Goal: Ask a question

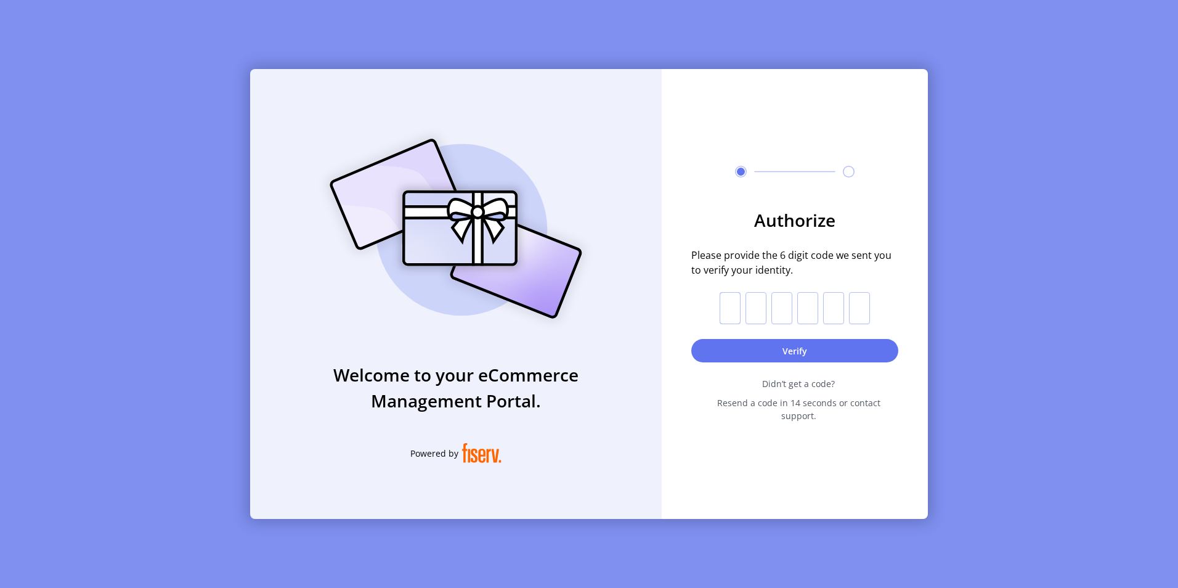
click at [733, 312] on input "text" at bounding box center [730, 308] width 21 height 32
type input "*"
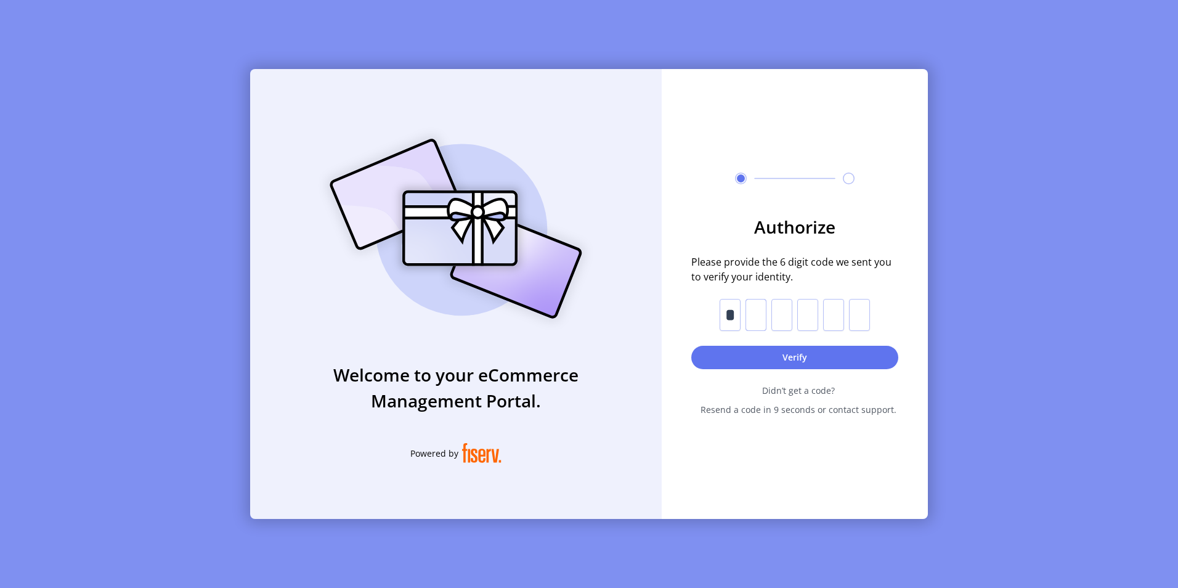
type input "*"
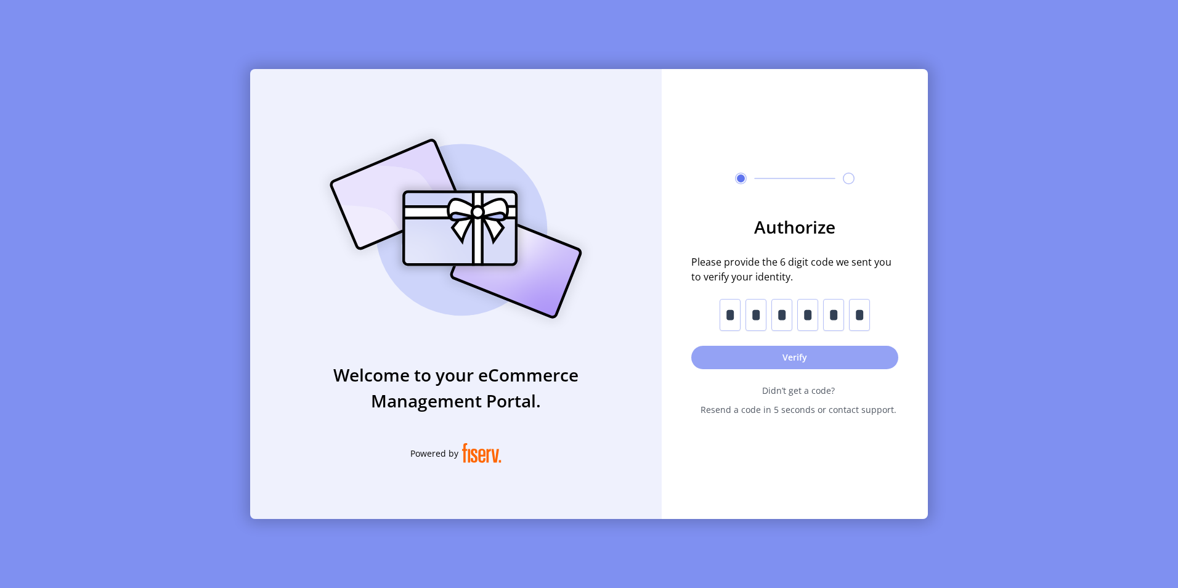
click at [765, 355] on button "Verify" at bounding box center [795, 357] width 207 height 23
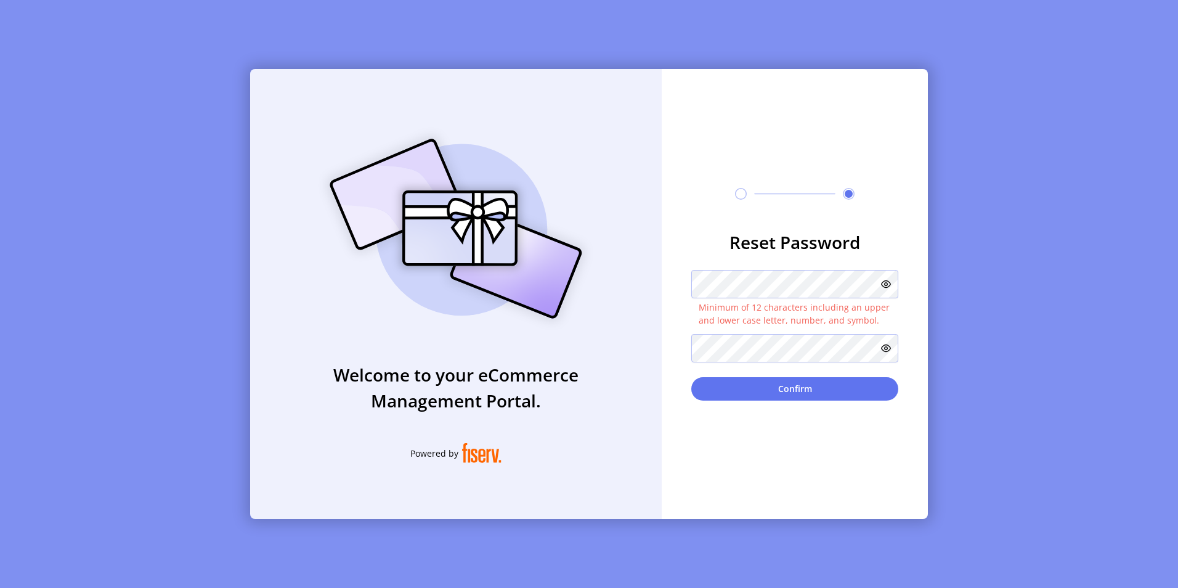
click at [883, 285] on icon at bounding box center [886, 284] width 10 height 10
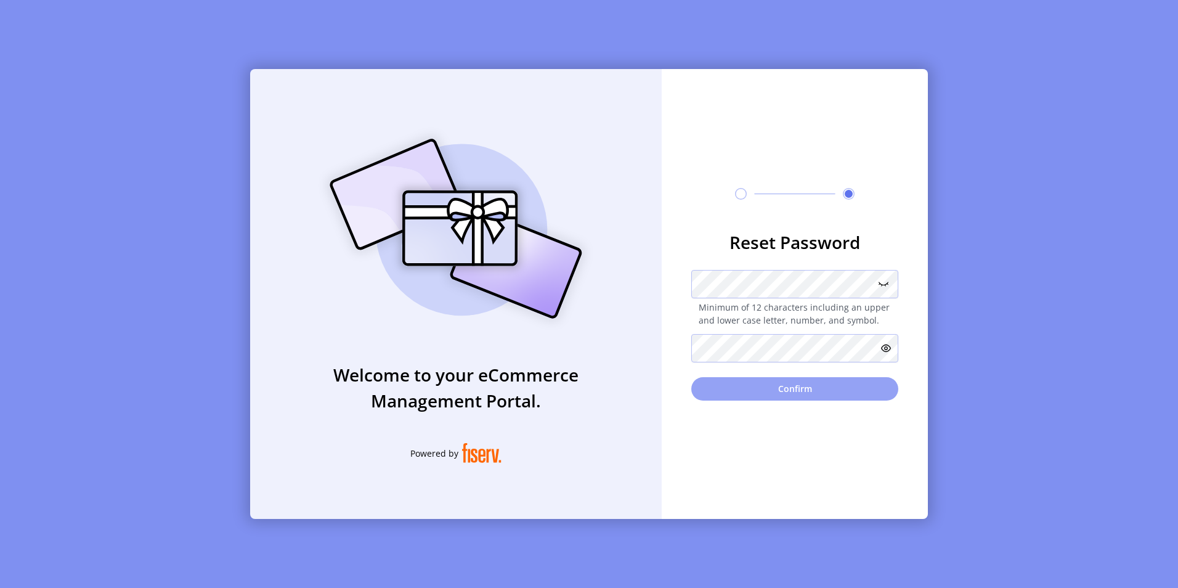
click at [798, 388] on button "Confirm" at bounding box center [795, 388] width 207 height 23
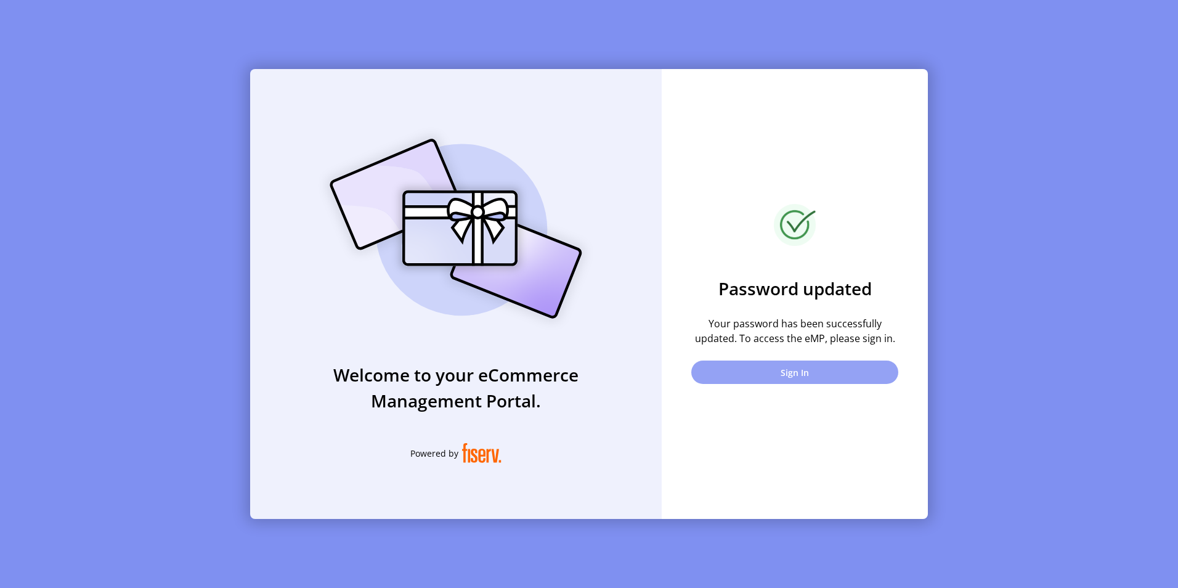
click at [802, 375] on button "Sign In" at bounding box center [795, 372] width 207 height 23
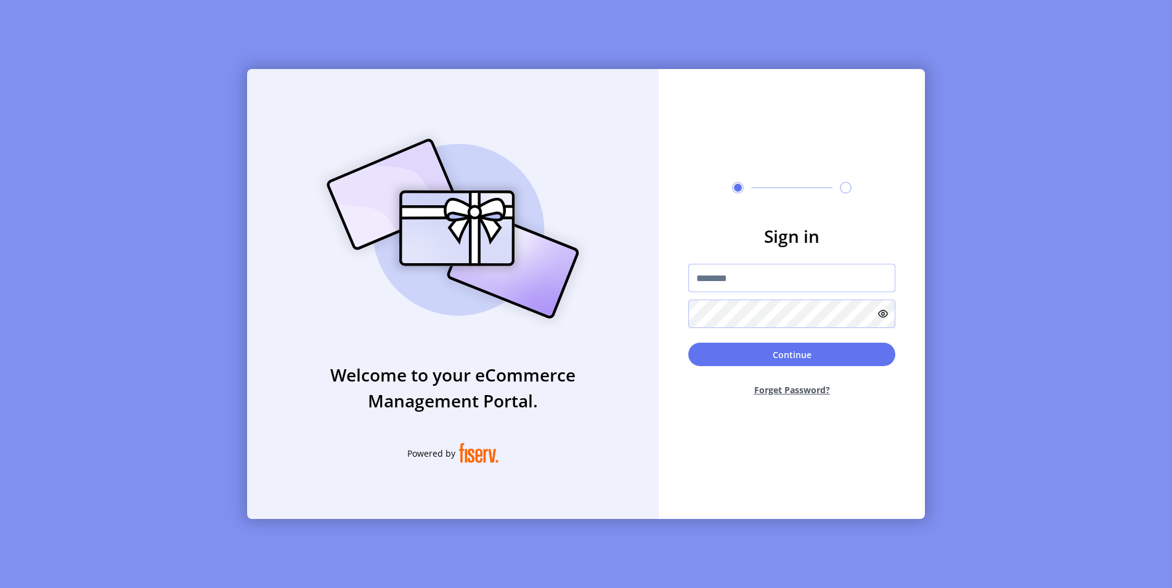
click at [746, 285] on input "text" at bounding box center [791, 278] width 207 height 28
click at [791, 353] on button "Continue" at bounding box center [791, 354] width 207 height 23
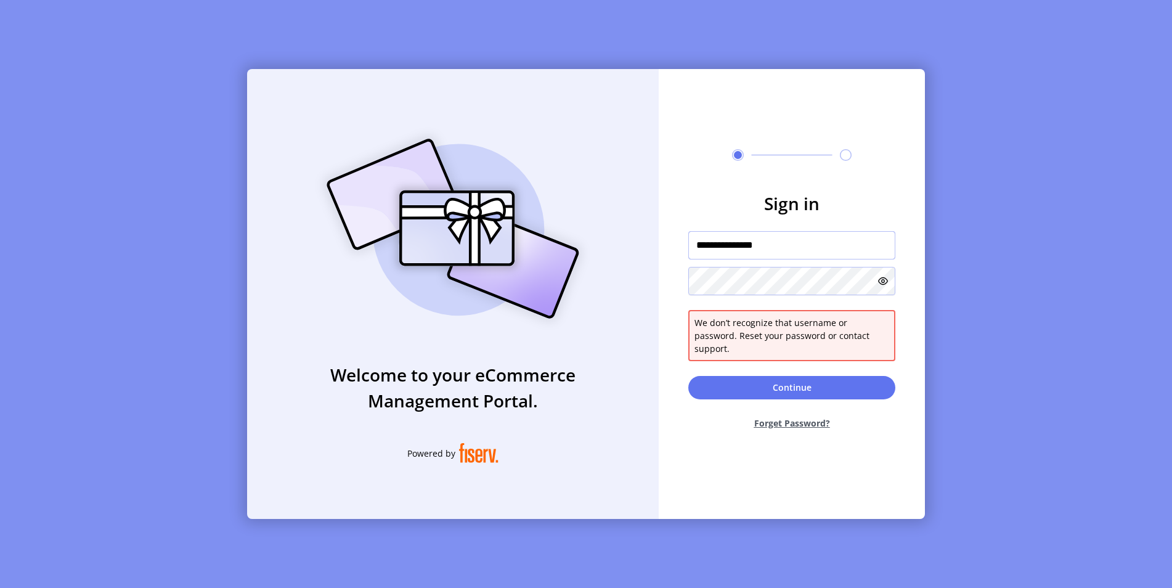
drag, startPoint x: 785, startPoint y: 253, endPoint x: 840, endPoint y: 245, distance: 56.1
click at [785, 252] on input "**********" at bounding box center [791, 245] width 207 height 28
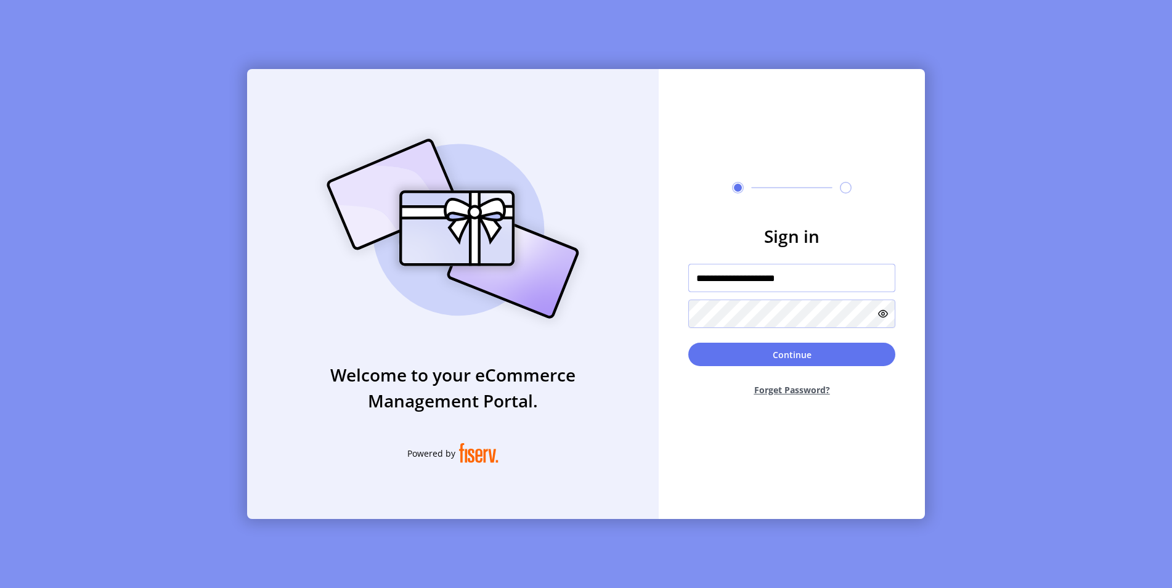
type input "**********"
click at [888, 313] on icon at bounding box center [883, 314] width 10 height 10
click at [796, 356] on button "Continue" at bounding box center [791, 354] width 207 height 23
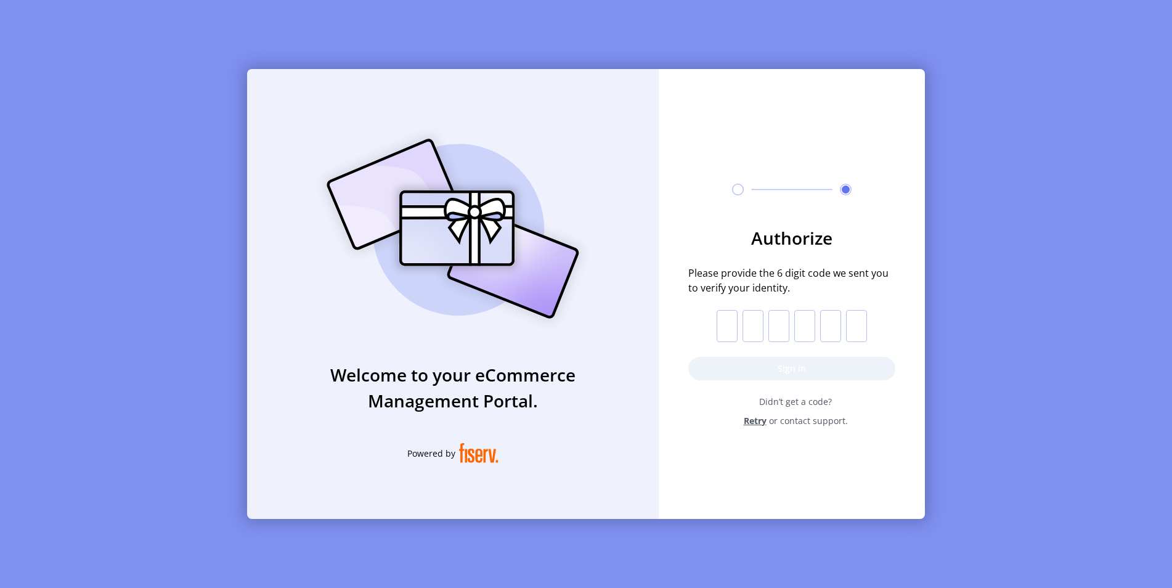
click at [730, 331] on input "text" at bounding box center [727, 326] width 21 height 32
type input "*"
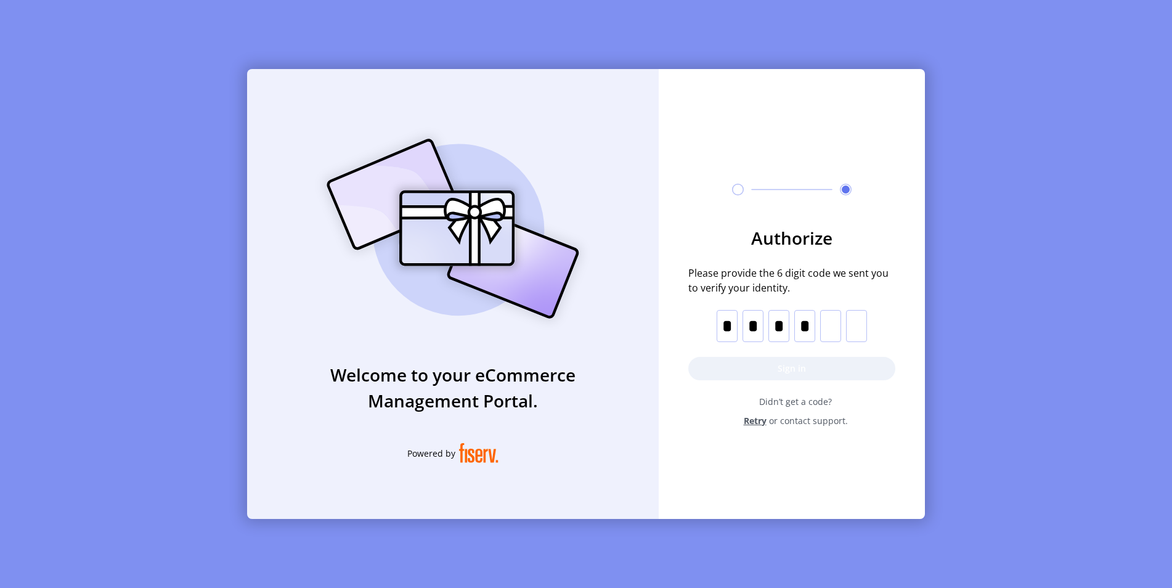
type input "*"
click at [784, 369] on button "Sign in" at bounding box center [791, 368] width 207 height 23
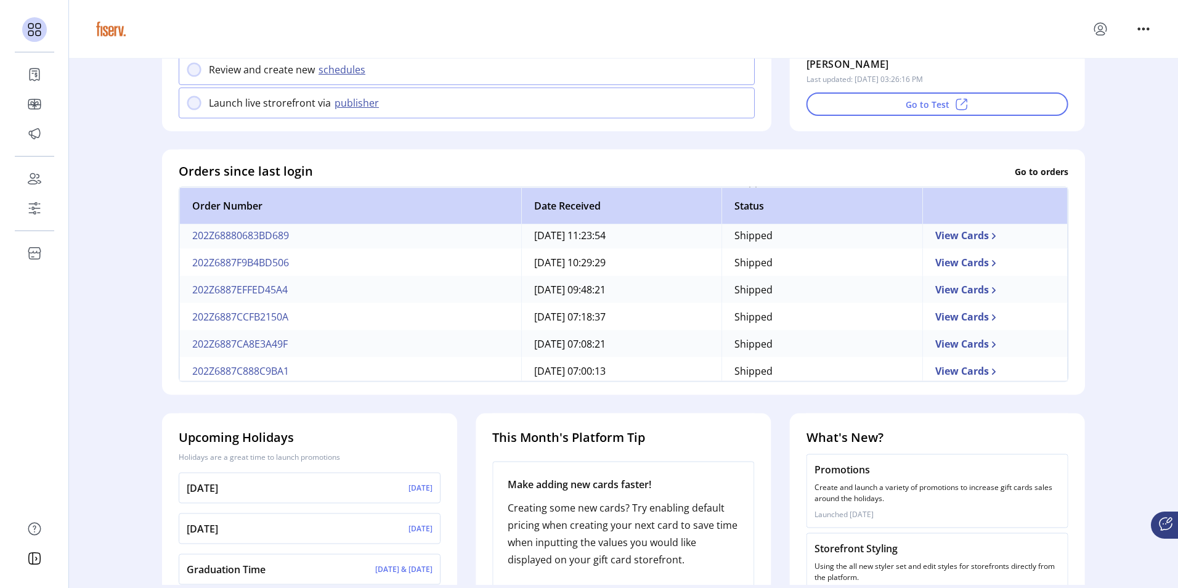
scroll to position [316, 0]
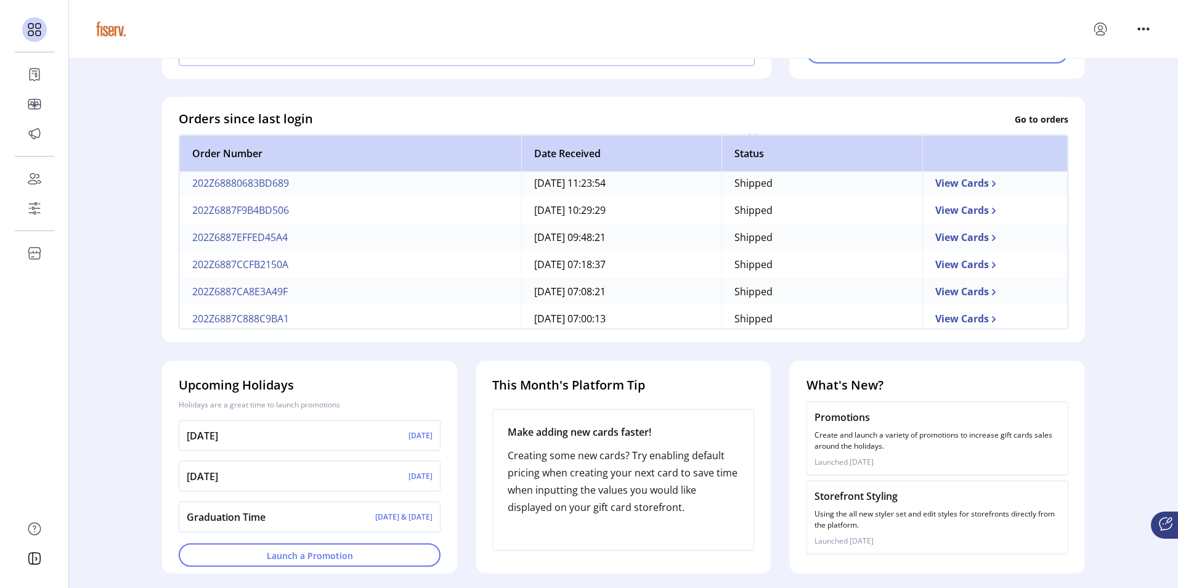
click at [1165, 526] on icon at bounding box center [1166, 523] width 15 height 15
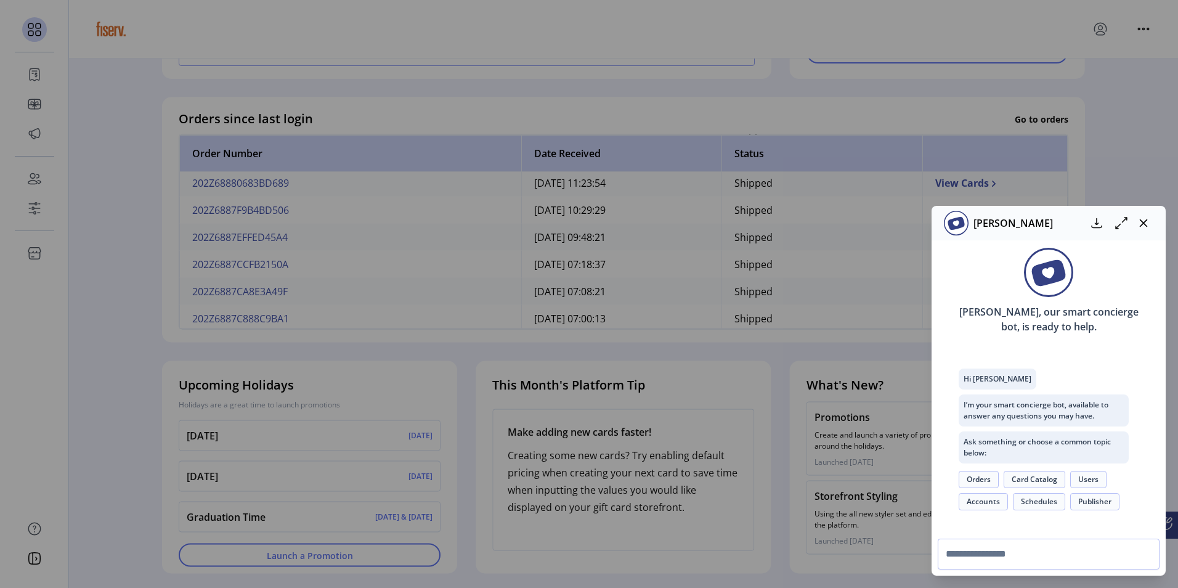
click at [1084, 480] on button "Users" at bounding box center [1089, 479] width 36 height 17
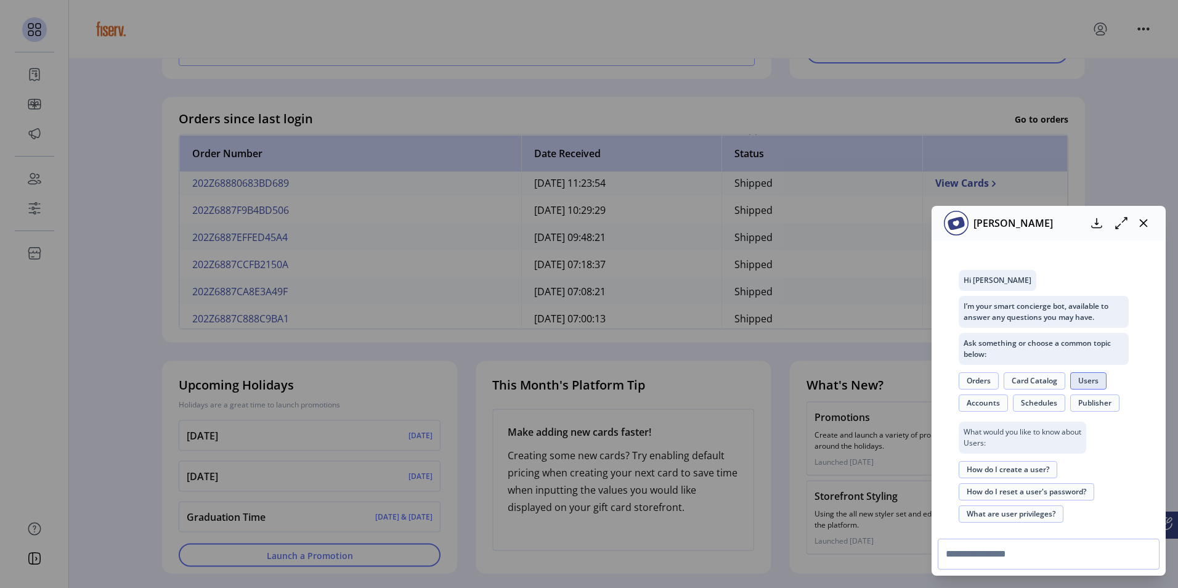
click at [1022, 470] on button "How do I create a user?" at bounding box center [1008, 469] width 99 height 17
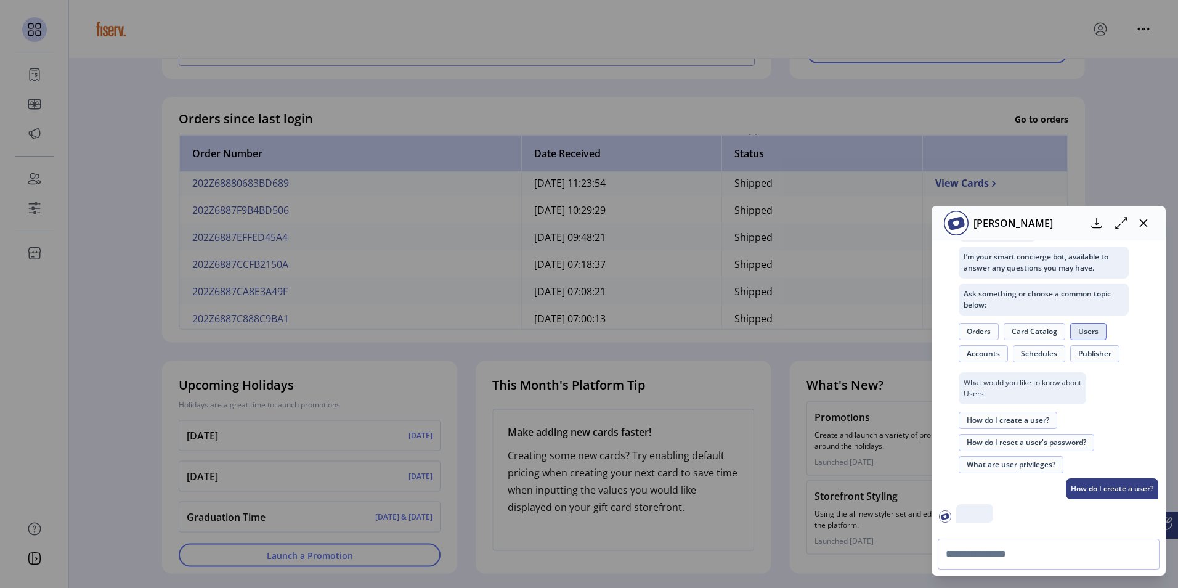
scroll to position [295, 0]
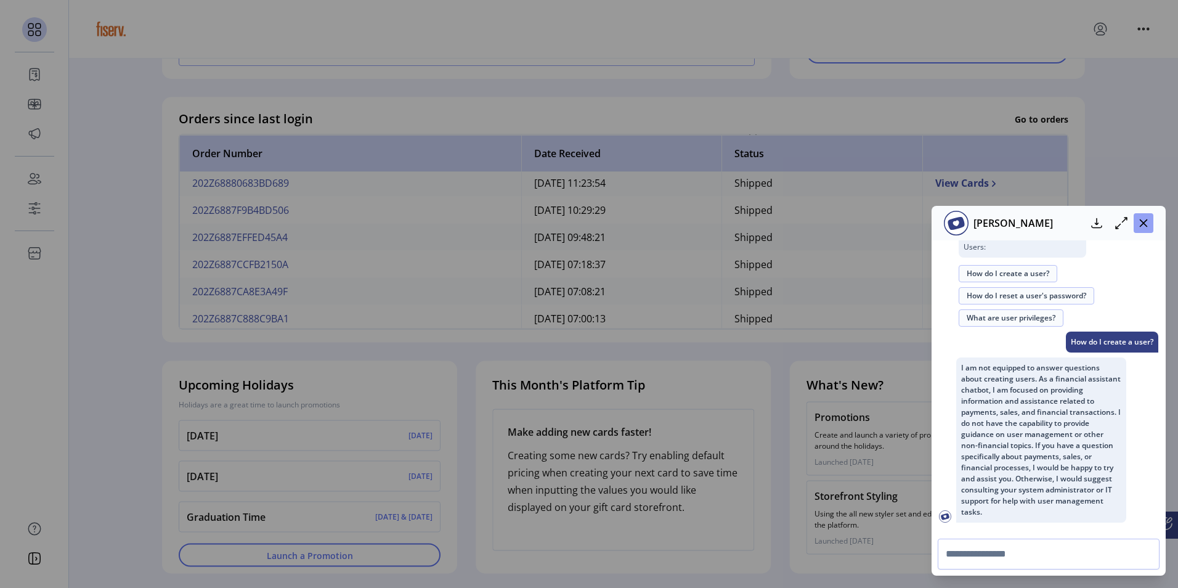
click at [1146, 214] on button "button" at bounding box center [1144, 223] width 20 height 20
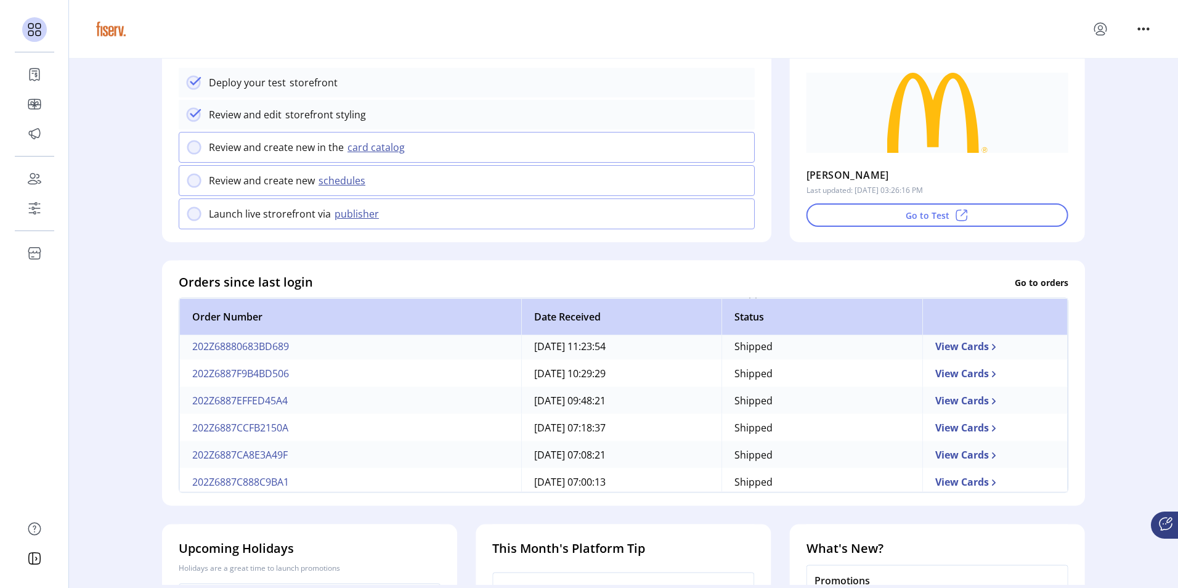
scroll to position [0, 0]
